Goal: Task Accomplishment & Management: Complete application form

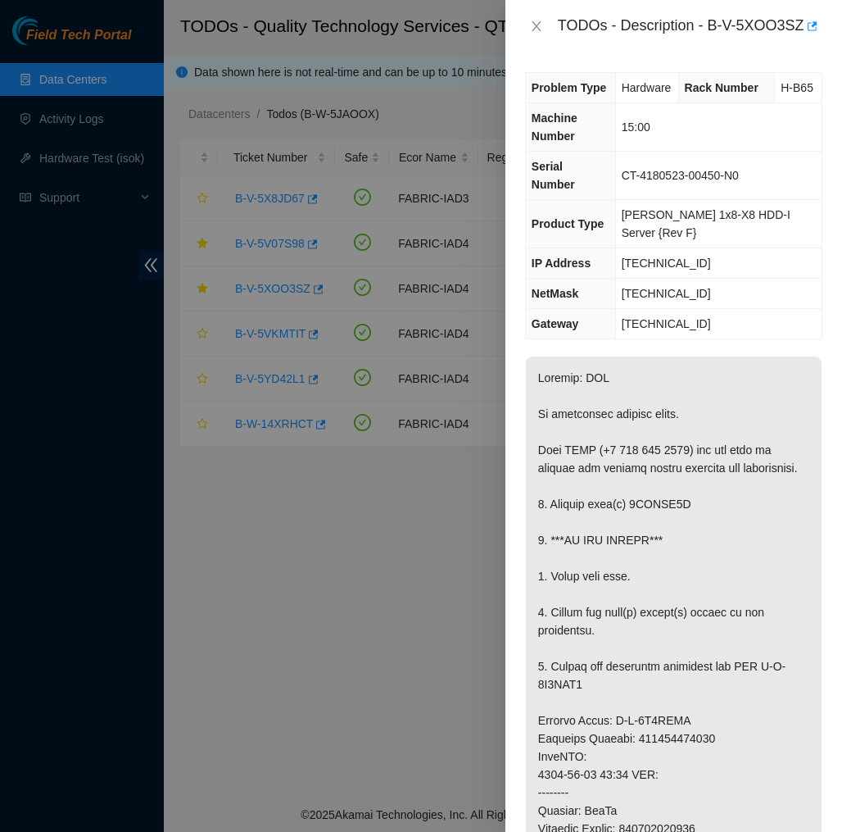
scroll to position [1208, 0]
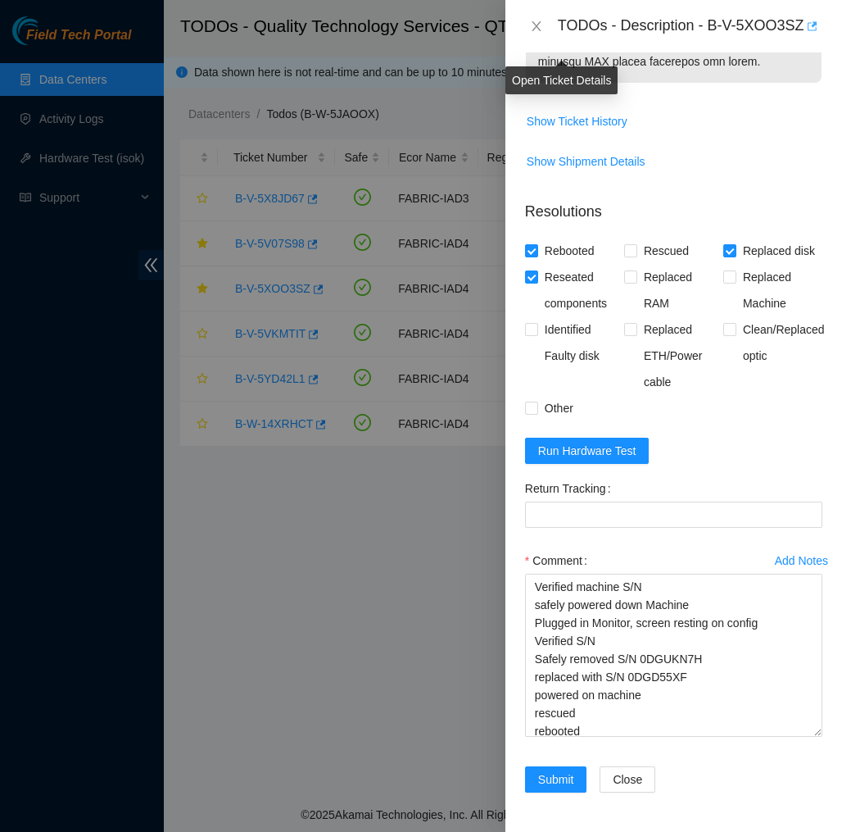
type textarea "Verified machine S/N safely powered down Machine Plugged in Monitor, screen res…"
click at [808, 30] on icon "button" at bounding box center [813, 25] width 10 height 9
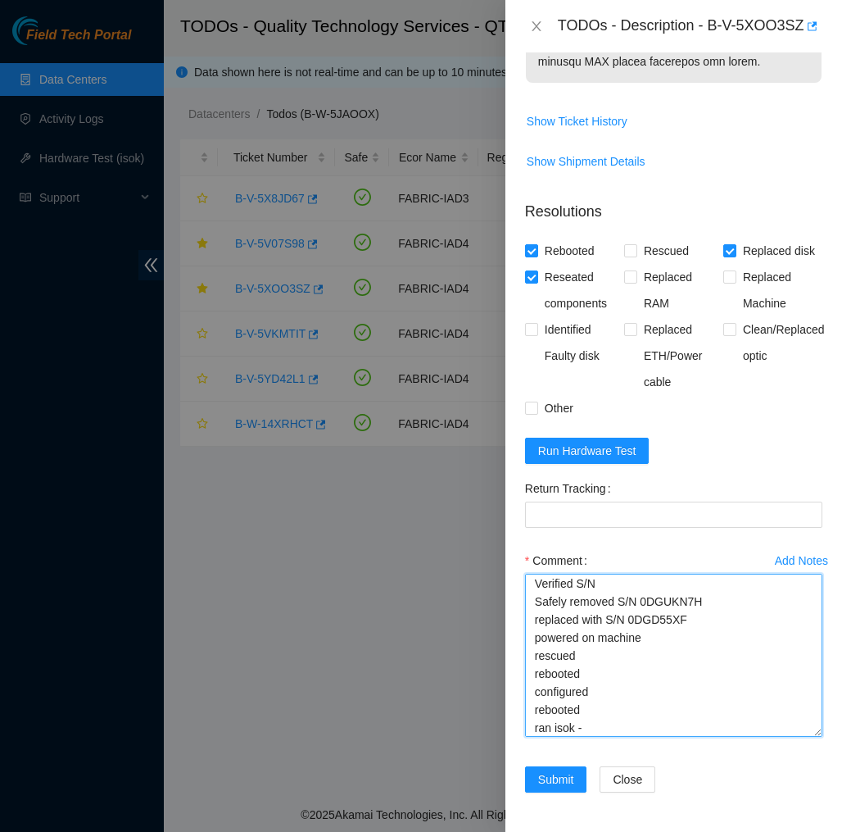
scroll to position [79, 0]
drag, startPoint x: 537, startPoint y: 586, endPoint x: 628, endPoint y: 751, distance: 188.8
click at [628, 751] on div "Add Notes Comment Verified machine S/N safely powered down Machine Plugged in M…" at bounding box center [674, 656] width 310 height 219
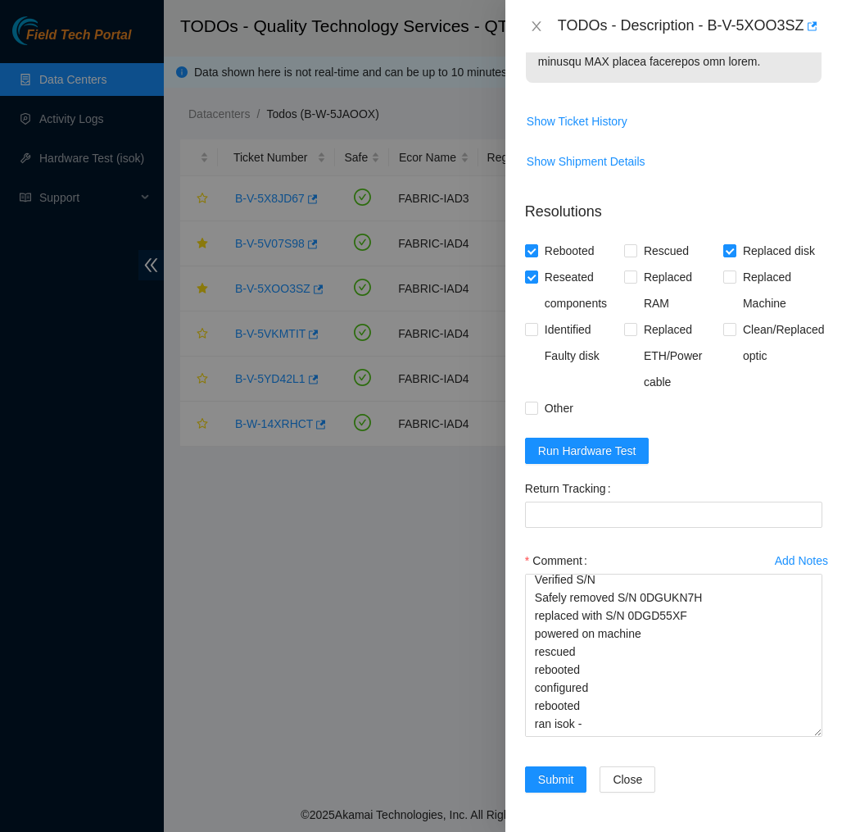
click at [723, 477] on div "Return Tracking" at bounding box center [673, 488] width 297 height 26
click at [535, 31] on icon "close" at bounding box center [536, 26] width 9 height 10
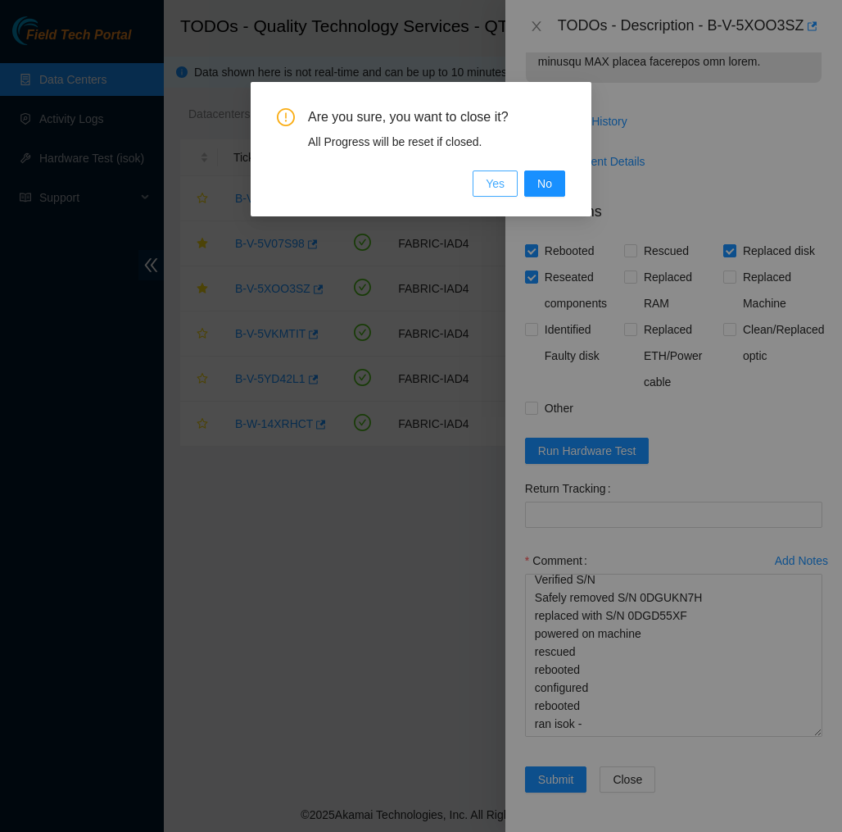
click at [499, 188] on span "Yes" at bounding box center [495, 183] width 19 height 18
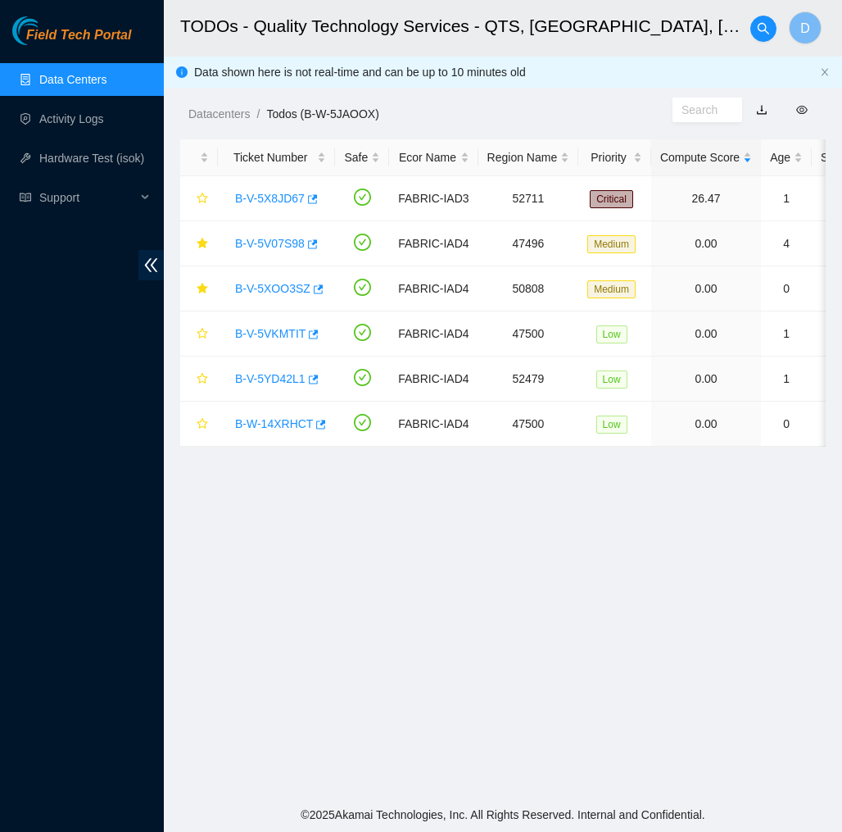
click at [428, 100] on div "Datacenters / Todos (B-W-5JAOOX) /" at bounding box center [418, 77] width 509 height 92
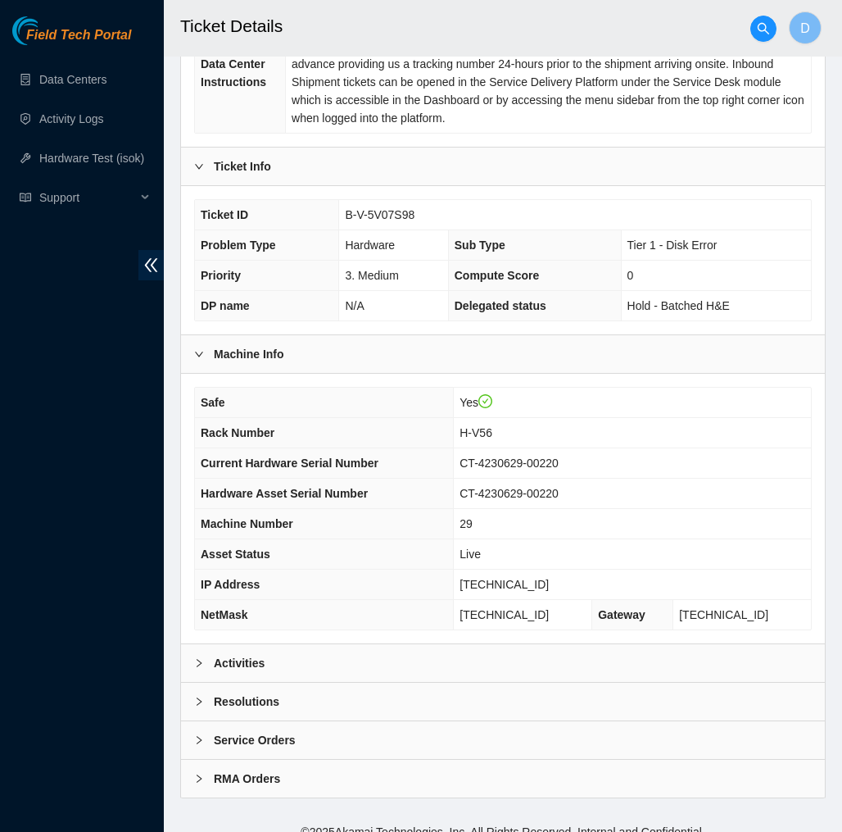
scroll to position [316, 0]
click at [502, 683] on div "Resolutions" at bounding box center [503, 702] width 644 height 38
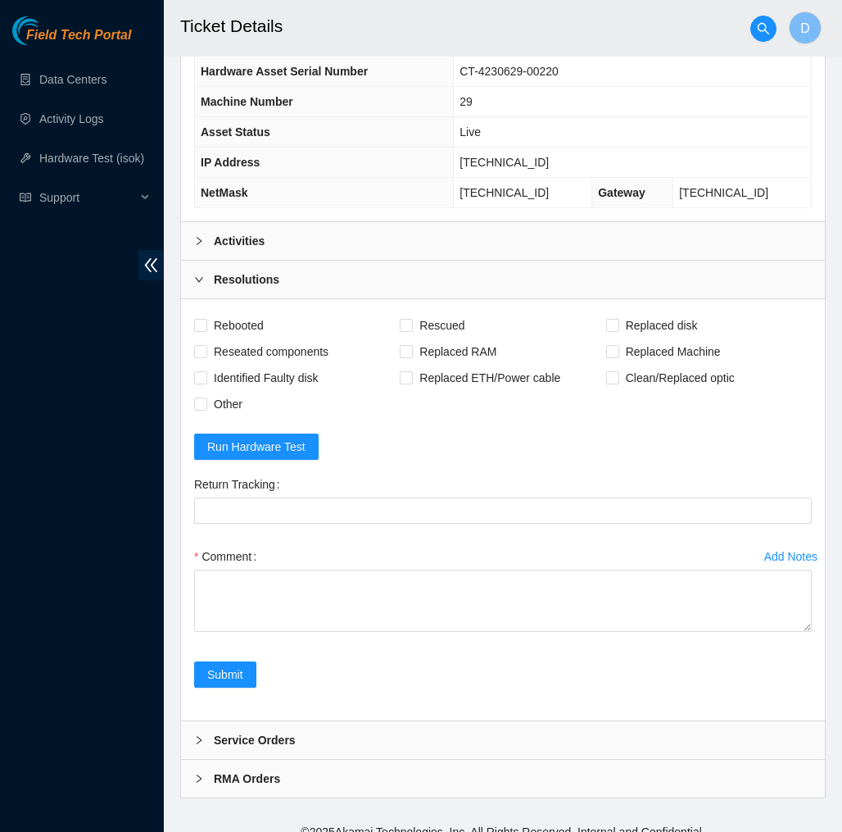
scroll to position [738, 0]
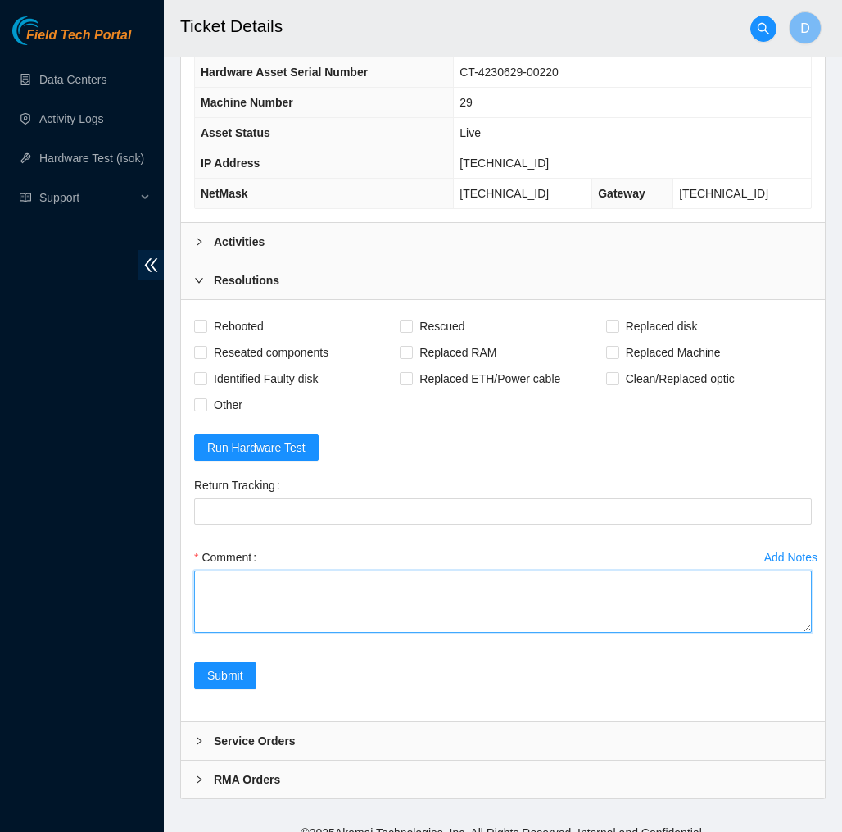
click at [359, 590] on textarea "Comment" at bounding box center [503, 601] width 618 height 62
paste textarea "Verified machine S/N safely powered down Machine Plugged in Monitor, screen res…"
type textarea "Verified machine S/N safely powered down Machine Plugged in Monitor, screen res…"
click at [359, 590] on textarea "Verified machine S/N safely powered down Machine Plugged in Monitor, screen res…" at bounding box center [503, 601] width 618 height 62
